Goal: Navigation & Orientation: Find specific page/section

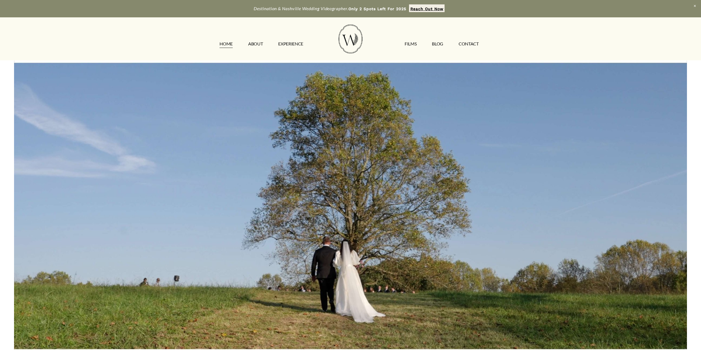
click at [413, 44] on link "FILMS" at bounding box center [411, 44] width 12 height 9
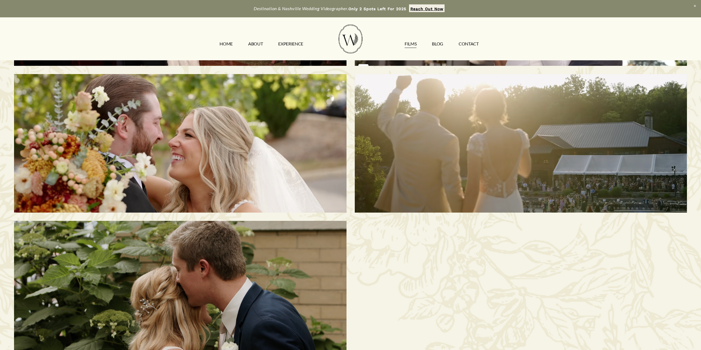
scroll to position [165, 0]
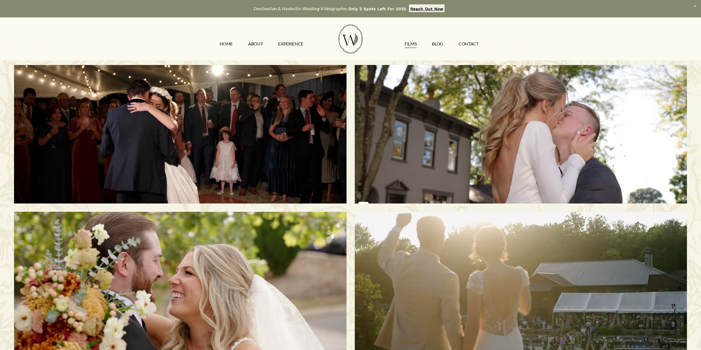
click at [469, 42] on link "CONTACT" at bounding box center [469, 44] width 20 height 9
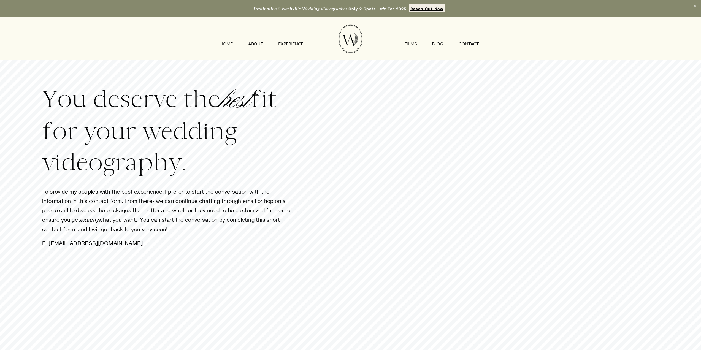
click at [224, 44] on link "HOME" at bounding box center [226, 44] width 13 height 9
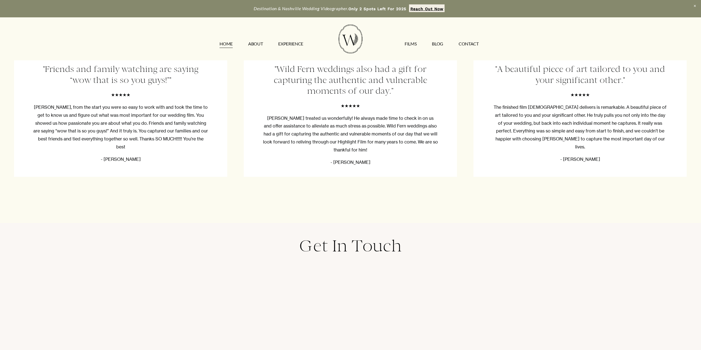
scroll to position [2012, 0]
